Goal: Book appointment/travel/reservation

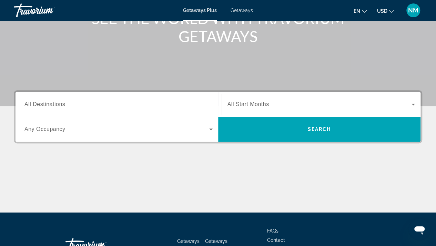
scroll to position [102, 0]
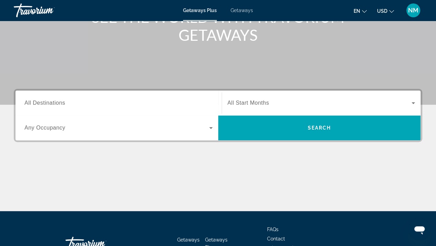
click at [41, 102] on span "All Destinations" at bounding box center [44, 103] width 41 height 6
click at [41, 102] on input "Destination All Destinations" at bounding box center [118, 103] width 188 height 8
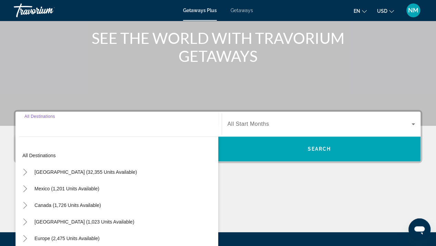
scroll to position [0, 0]
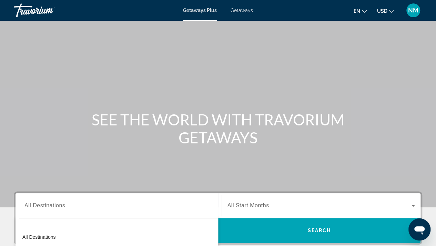
click at [244, 8] on span "Getaways" at bounding box center [242, 11] width 22 height 6
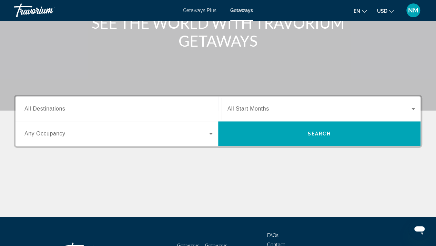
scroll to position [98, 0]
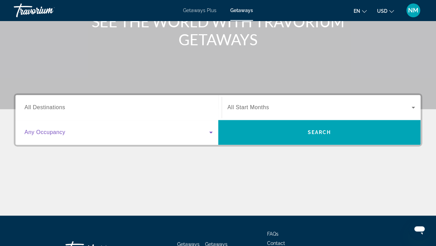
click at [211, 133] on icon "Search widget" at bounding box center [211, 132] width 8 height 8
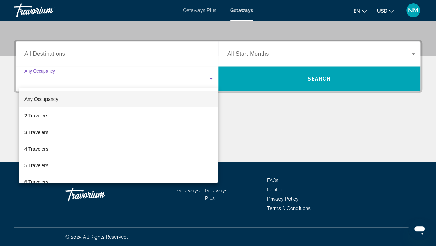
scroll to position [152, 0]
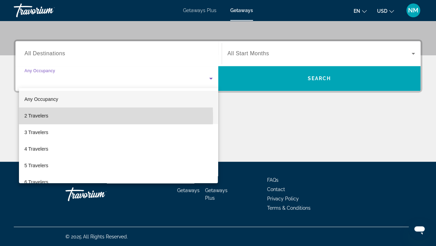
click at [43, 117] on span "2 Travelers" at bounding box center [36, 115] width 24 height 8
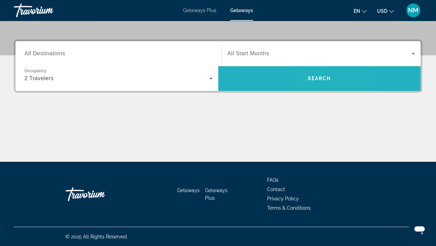
click at [312, 79] on span "Search" at bounding box center [319, 79] width 23 height 6
